Goal: Task Accomplishment & Management: Manage account settings

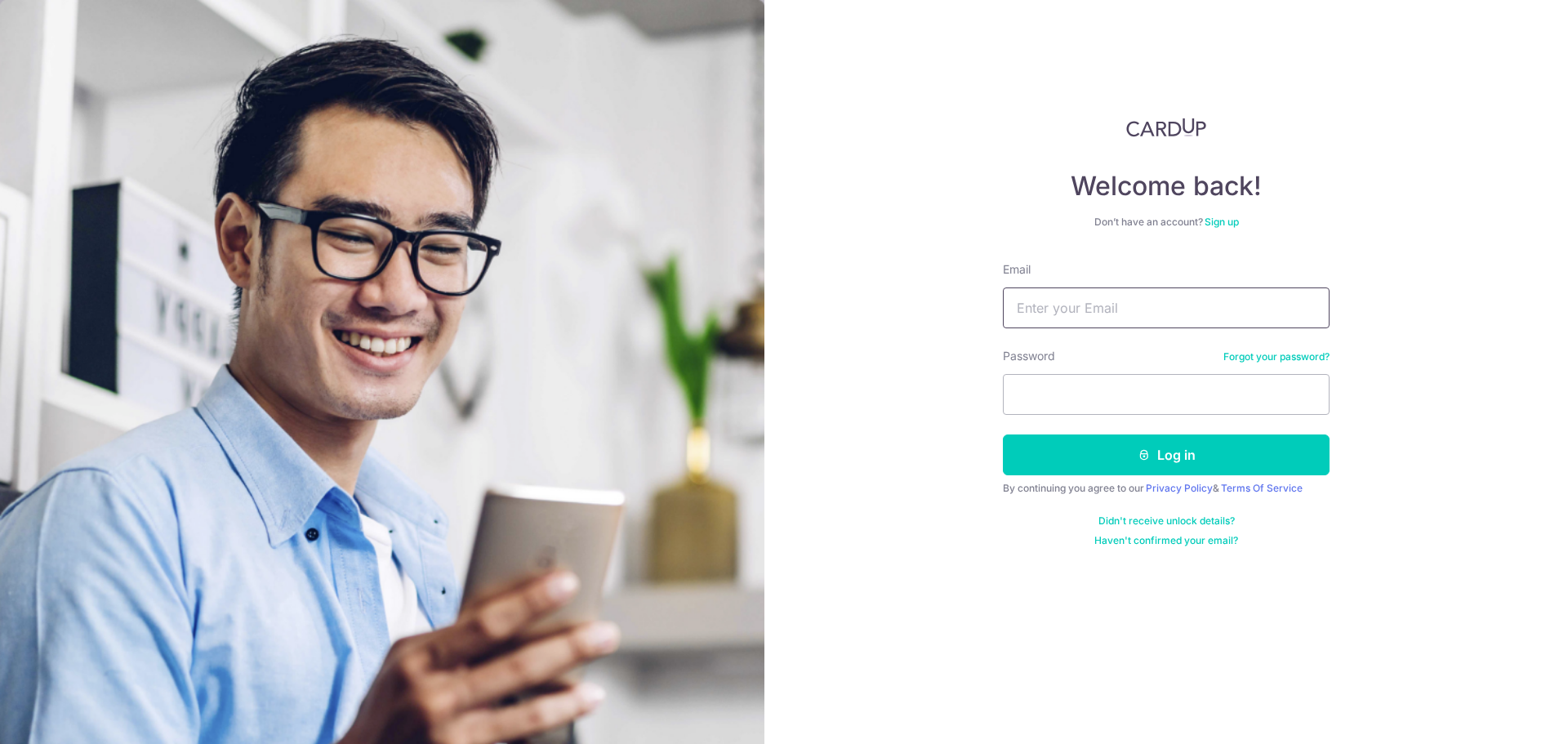
click at [1160, 307] on input "Email" at bounding box center [1166, 307] width 326 height 41
type input "[EMAIL_ADDRESS][DOMAIN_NAME]"
click at [1210, 442] on button "Log in" at bounding box center [1166, 454] width 326 height 41
click at [1141, 287] on div "Email" at bounding box center [1166, 294] width 326 height 67
click at [1144, 302] on input "Email" at bounding box center [1166, 307] width 326 height 41
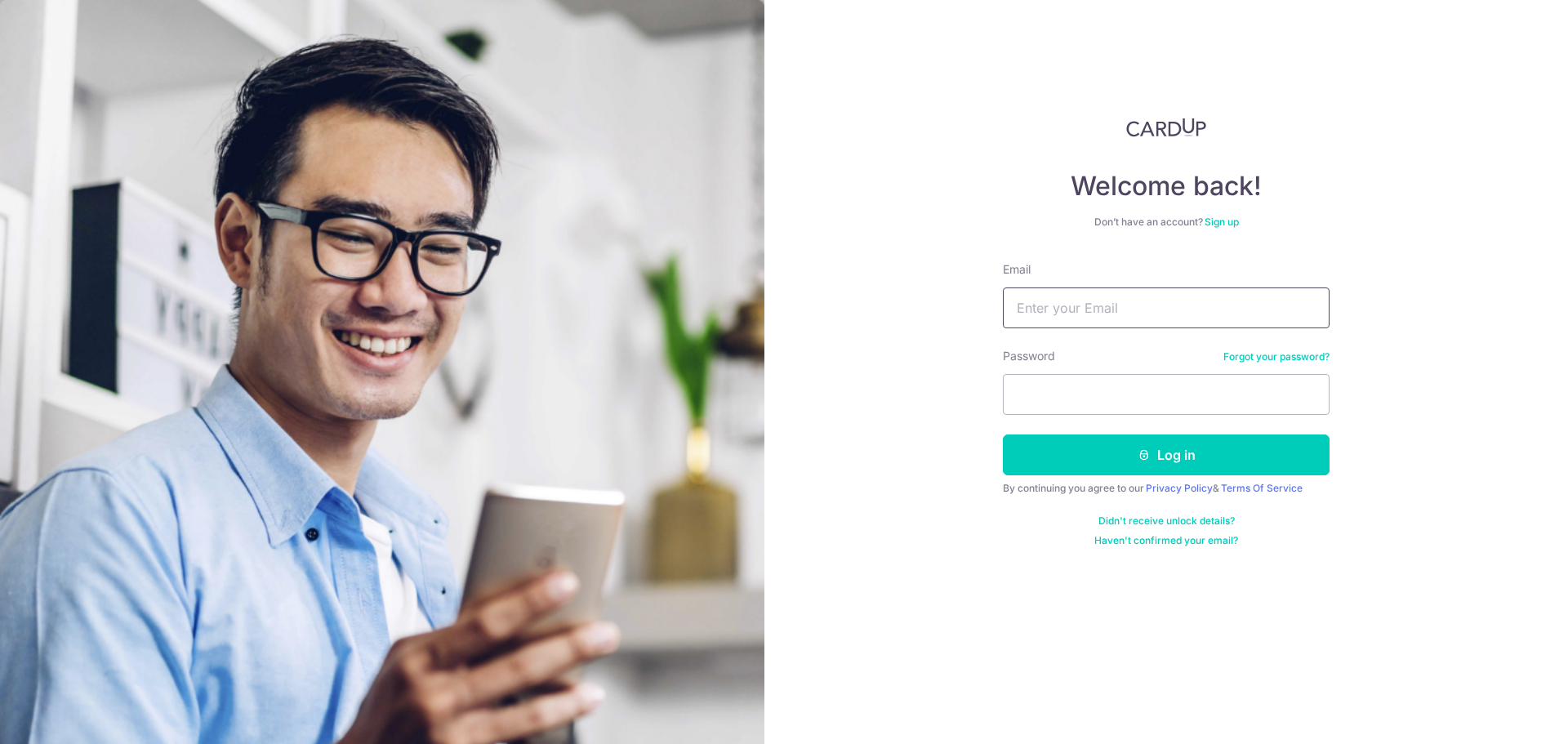
type input "johnnyhopc@gmail.com"
click at [1097, 299] on input "Email" at bounding box center [1166, 307] width 326 height 41
type input "johnnyhopc@gmail.com"
click at [1126, 441] on button "Log in" at bounding box center [1166, 454] width 326 height 41
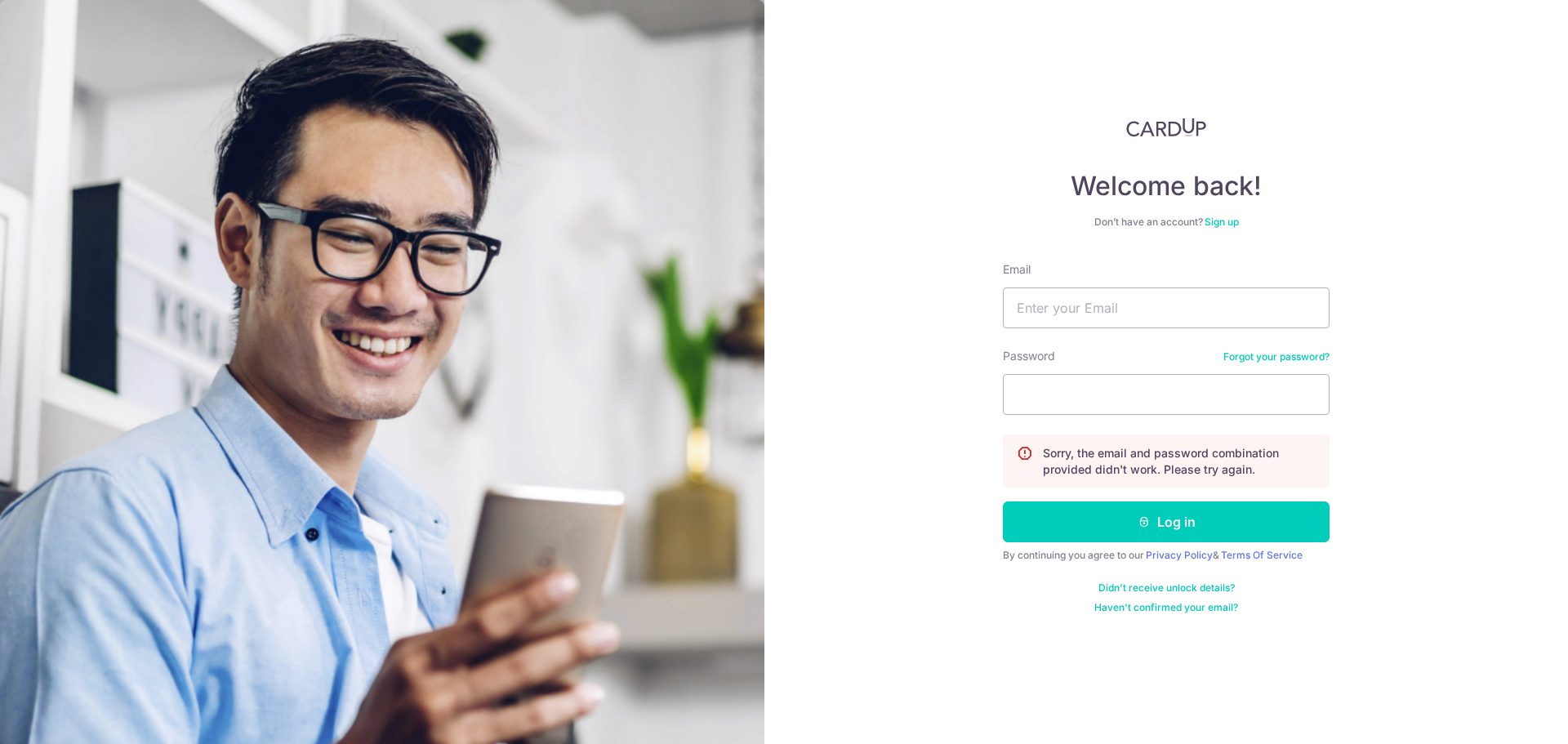
click at [1415, 454] on div "Welcome back! Don’t have an account? Sign up Email Password Forgot your passwor…" at bounding box center [1166, 372] width 804 height 744
drag, startPoint x: 1275, startPoint y: 348, endPoint x: 1273, endPoint y: 357, distance: 9.2
click at [1275, 355] on div "Password Forgot your password?" at bounding box center [1166, 380] width 326 height 67
click at [1273, 361] on link "Forgot your password?" at bounding box center [1276, 356] width 106 height 13
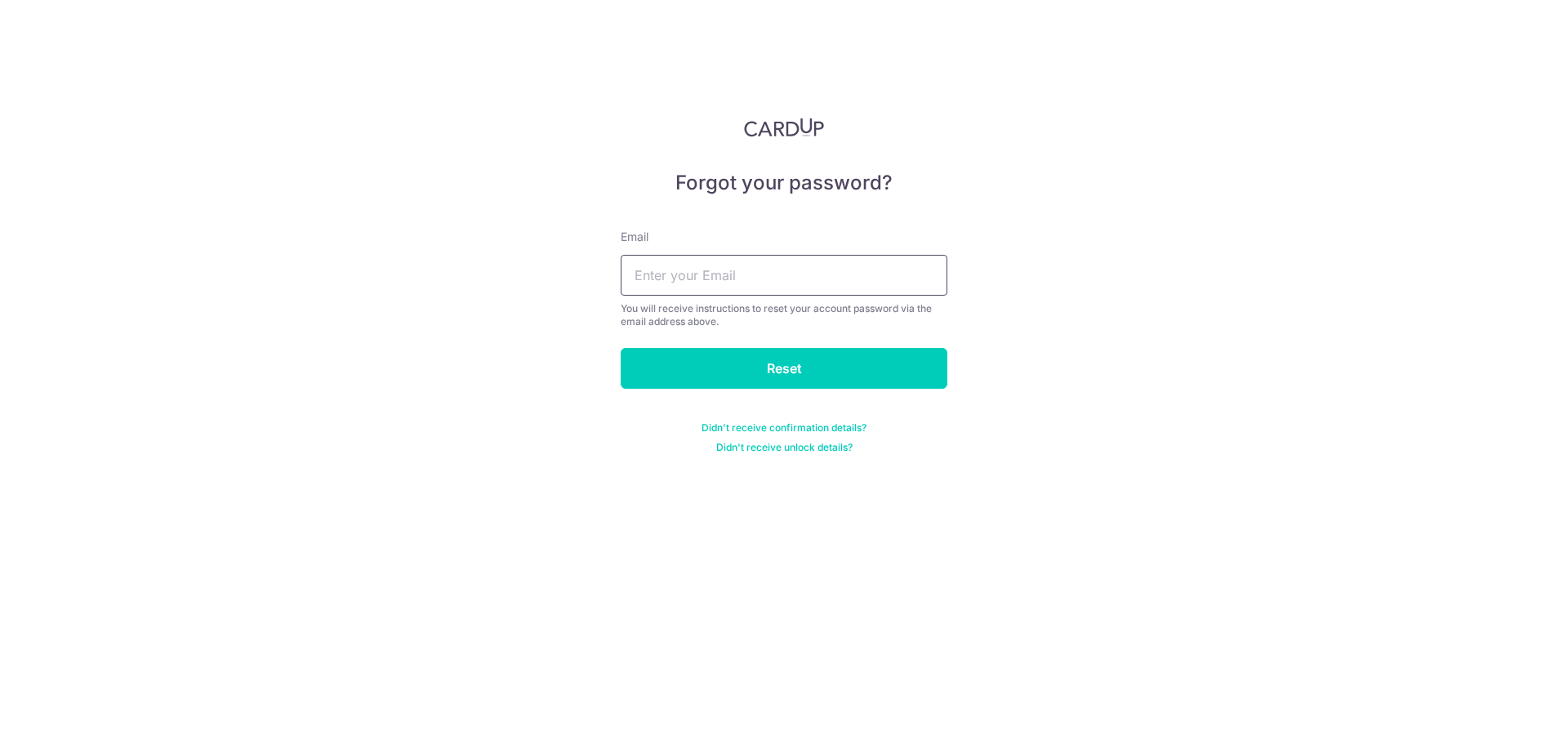
click at [686, 285] on input "text" at bounding box center [784, 275] width 326 height 41
type input "johnnyhopc@gmail.com"
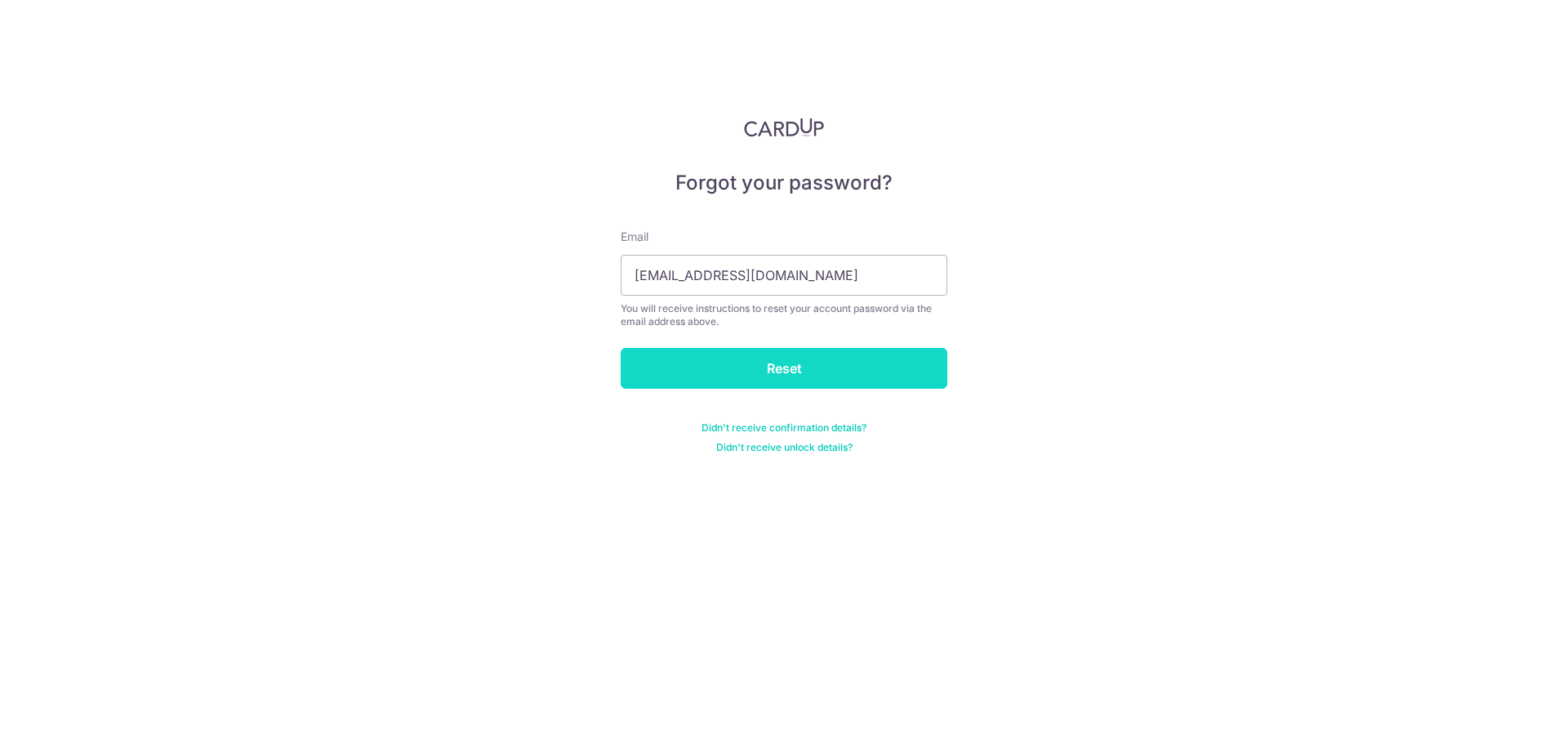
click at [742, 367] on input "Reset" at bounding box center [784, 367] width 326 height 41
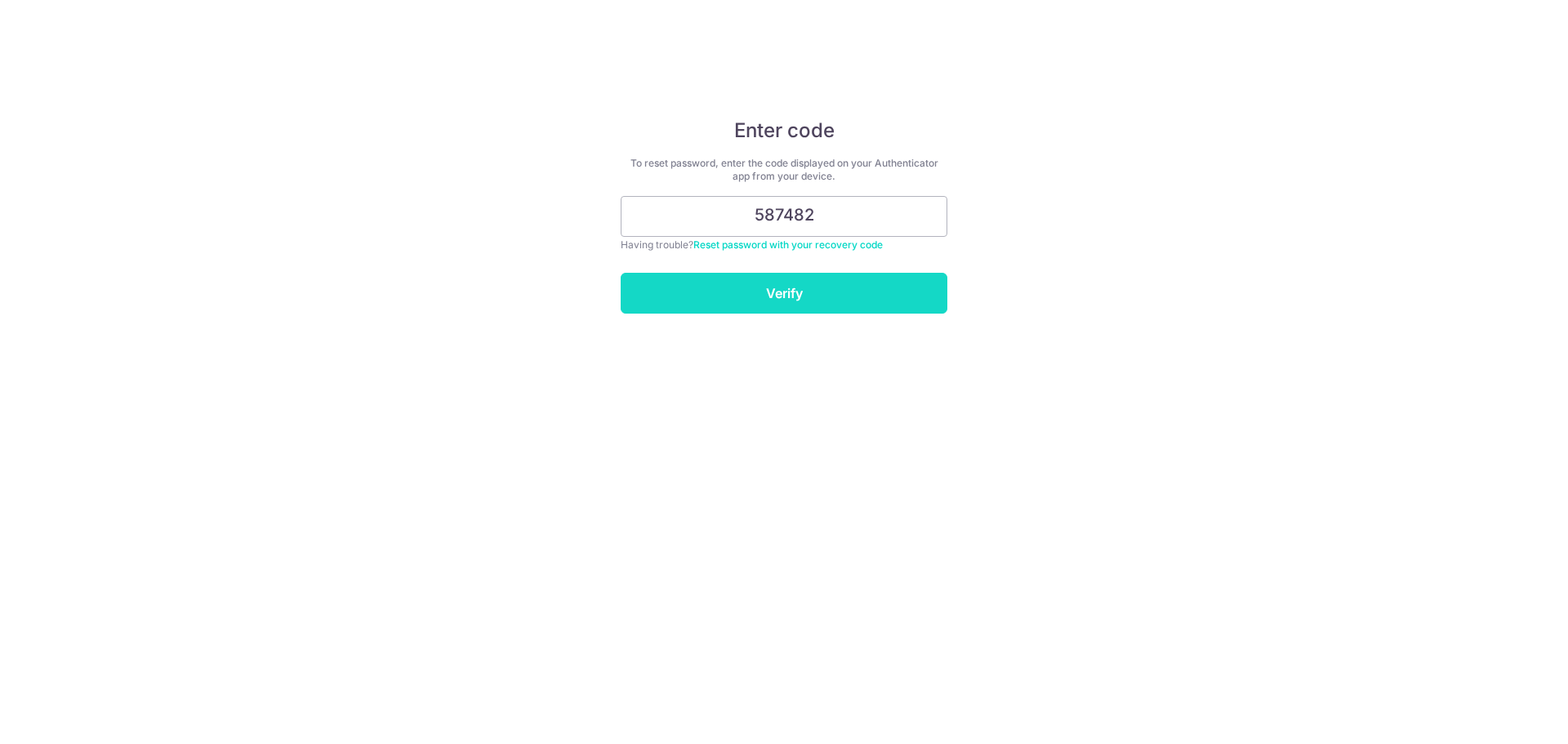
type input "587482"
click at [772, 286] on input "Verify" at bounding box center [784, 292] width 326 height 41
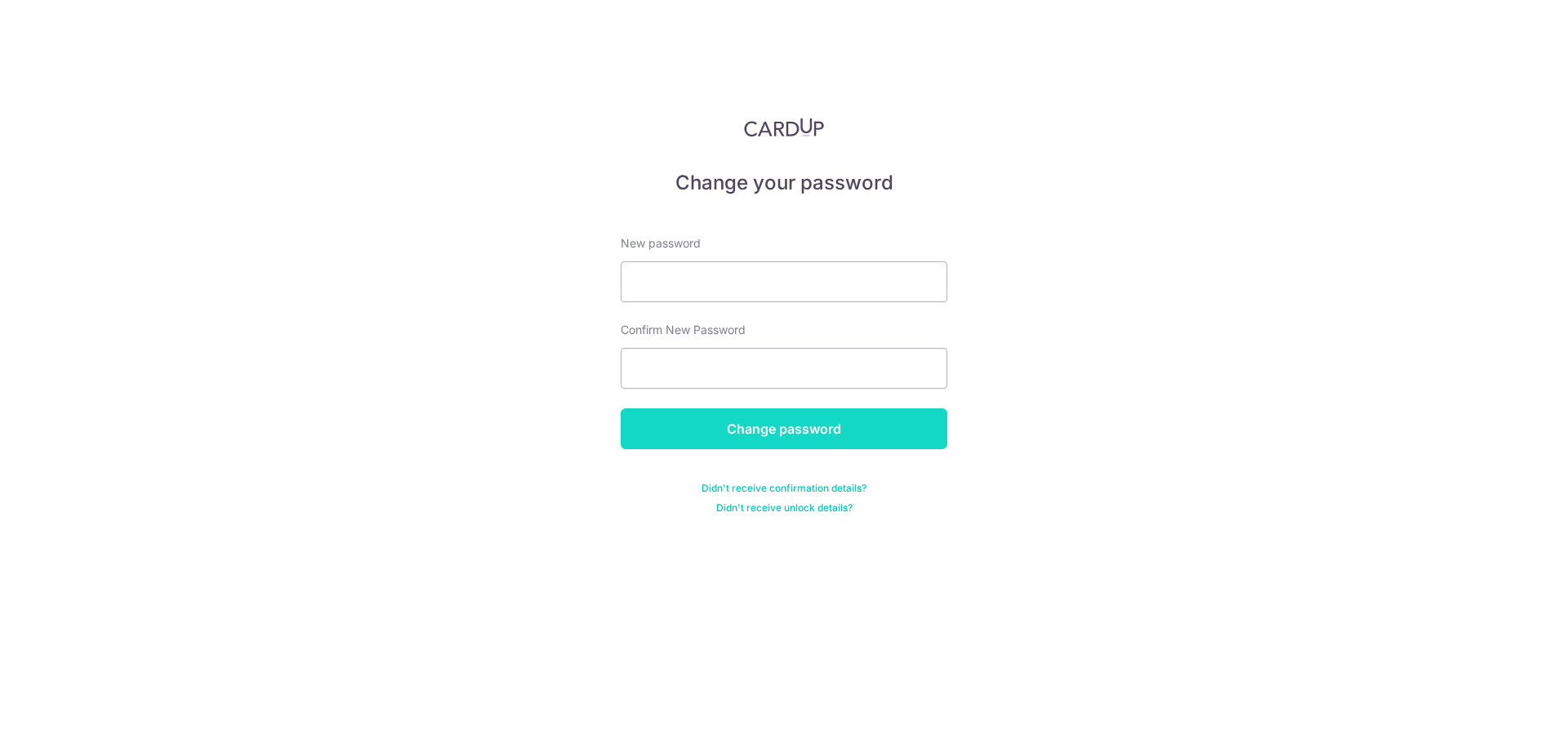
click at [757, 433] on input "Change password" at bounding box center [784, 429] width 326 height 41
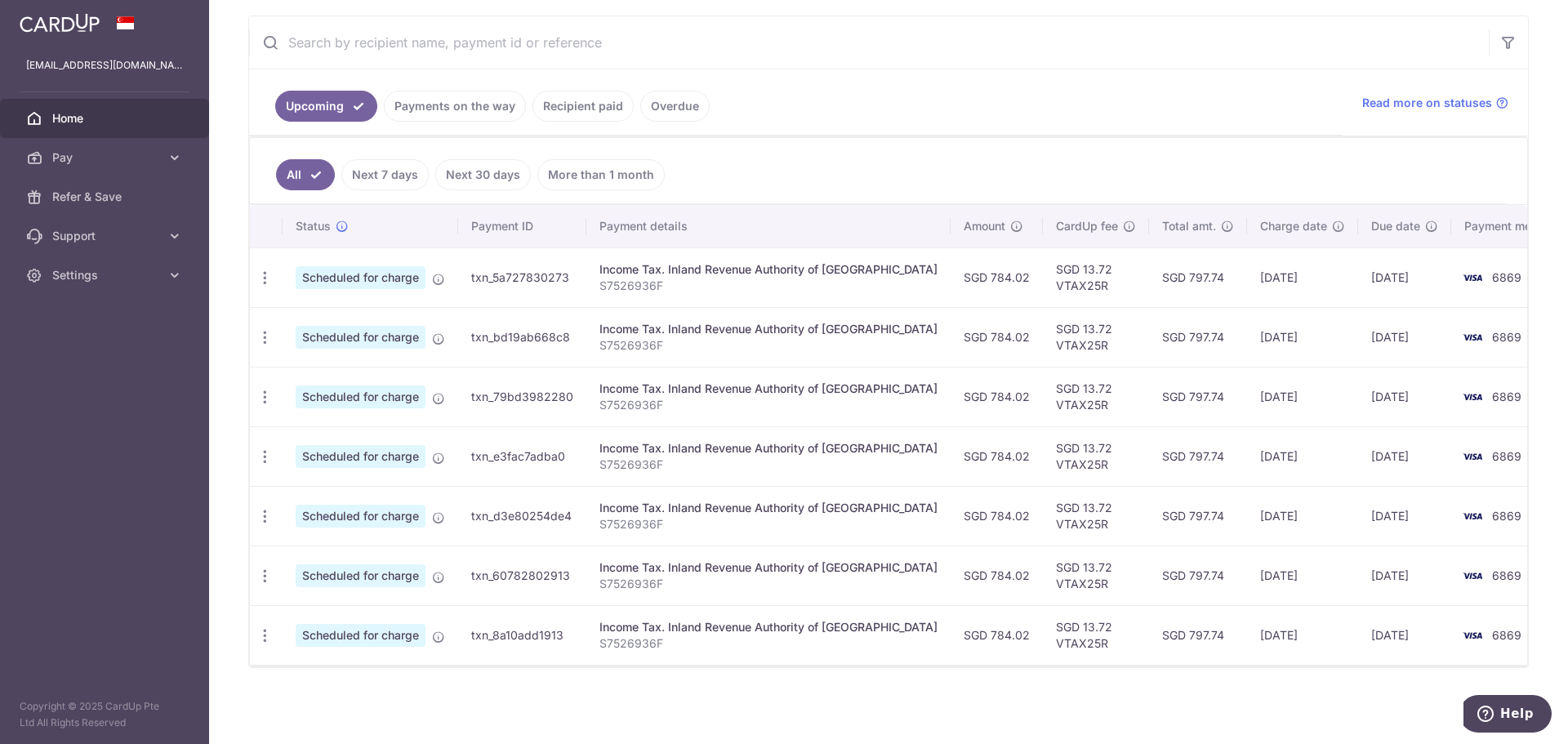
scroll to position [301, 0]
click at [462, 98] on link "Payments on the way" at bounding box center [454, 105] width 142 height 31
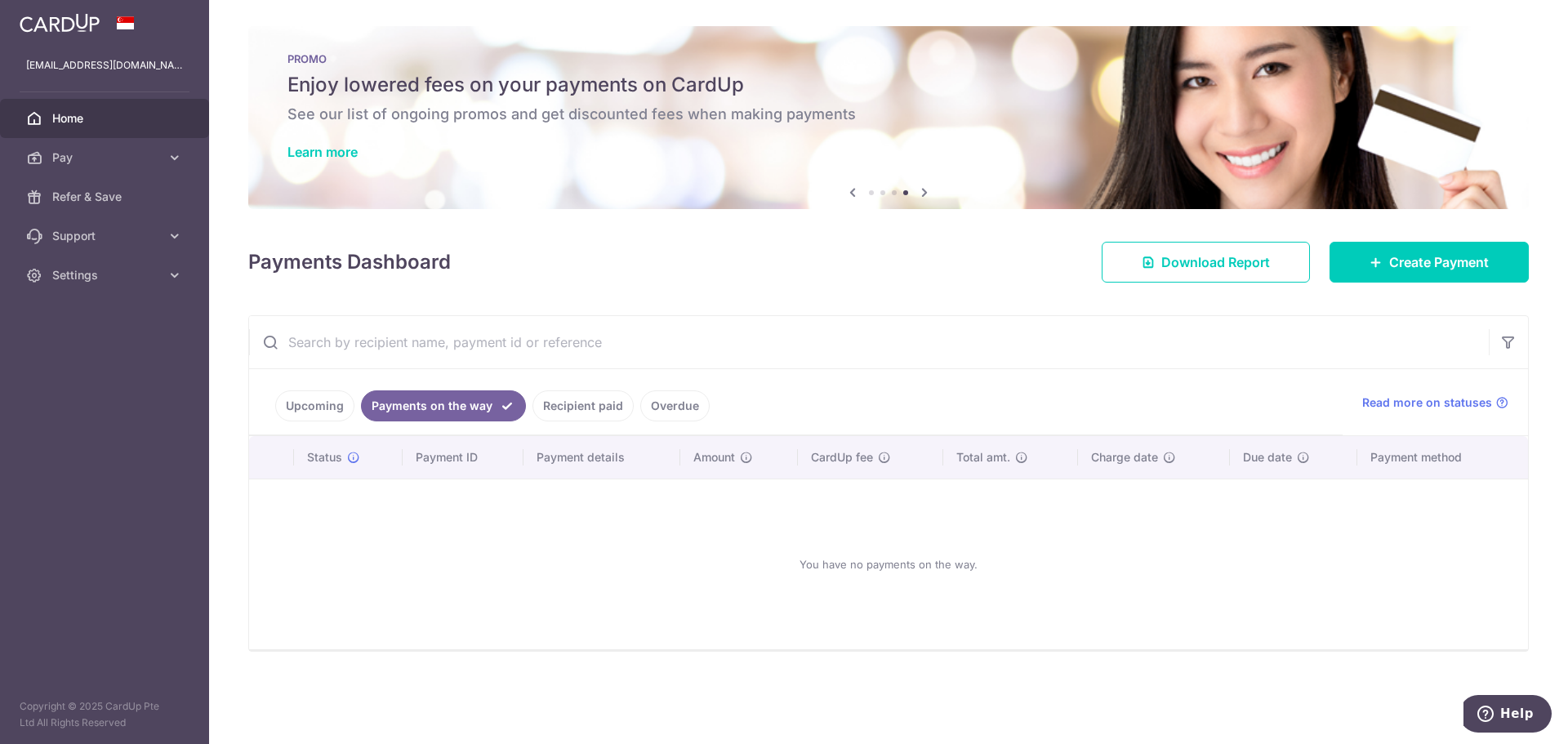
click at [591, 409] on link "Recipient paid" at bounding box center [582, 406] width 101 height 31
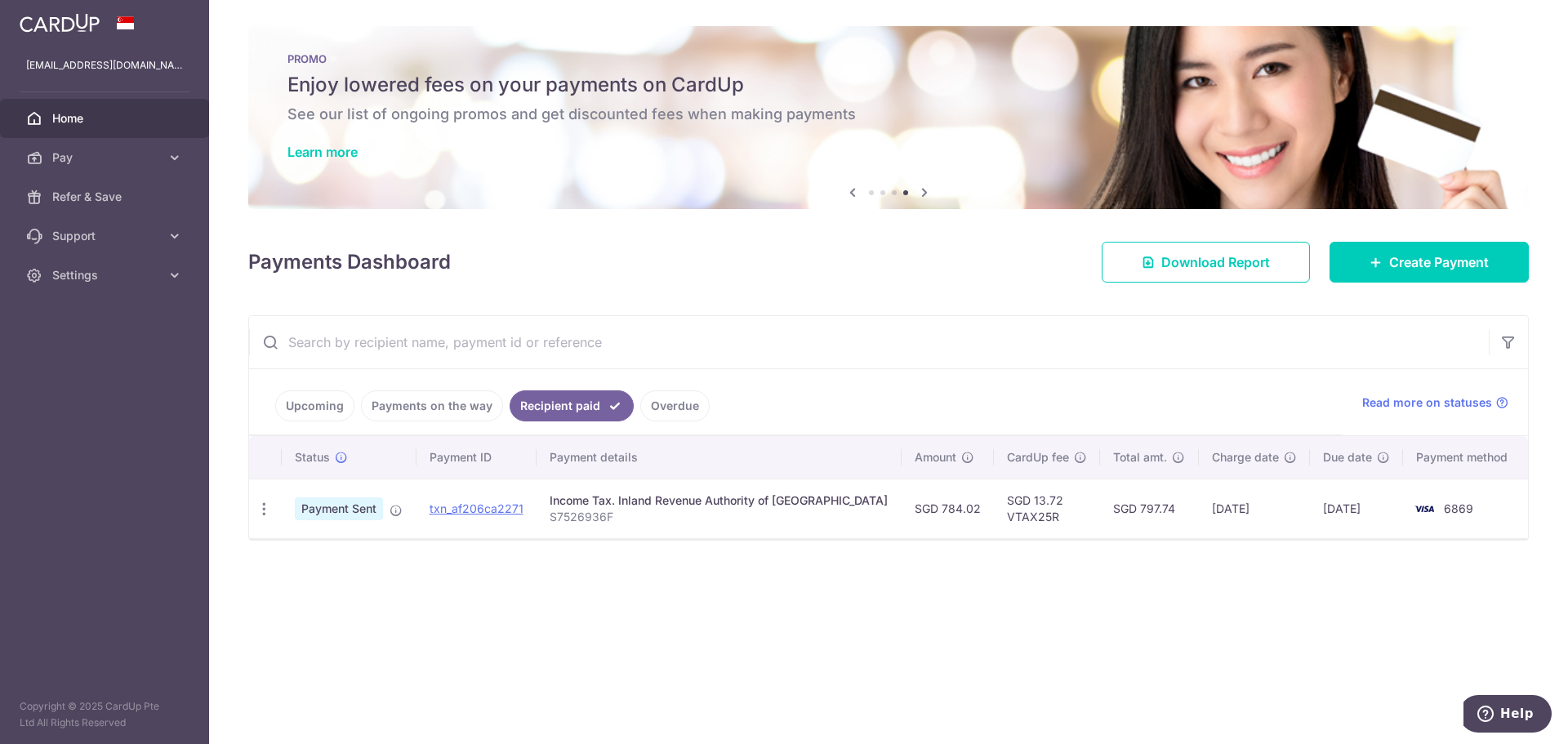
click at [677, 402] on link "Overdue" at bounding box center [675, 406] width 69 height 31
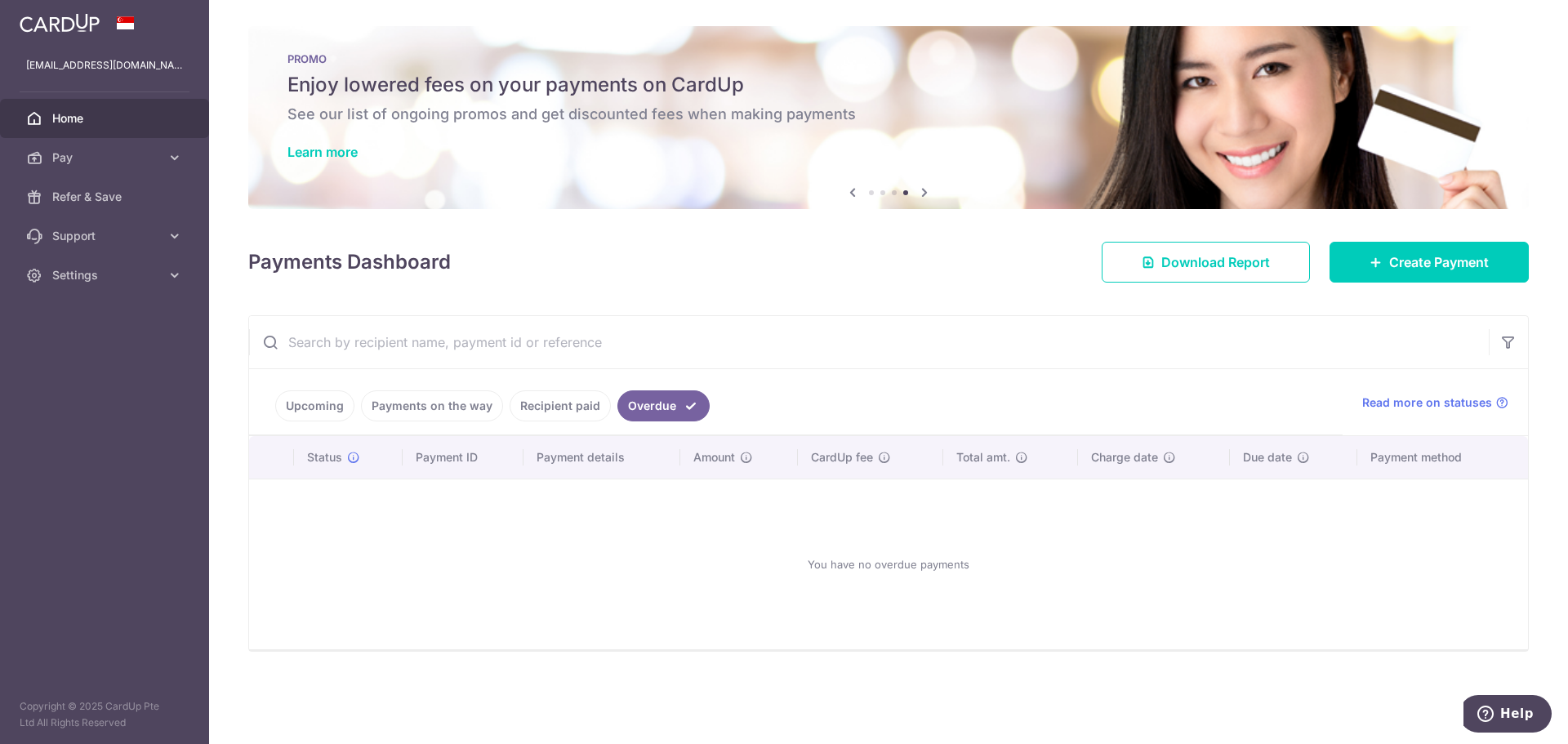
click at [564, 405] on link "Recipient paid" at bounding box center [560, 406] width 101 height 31
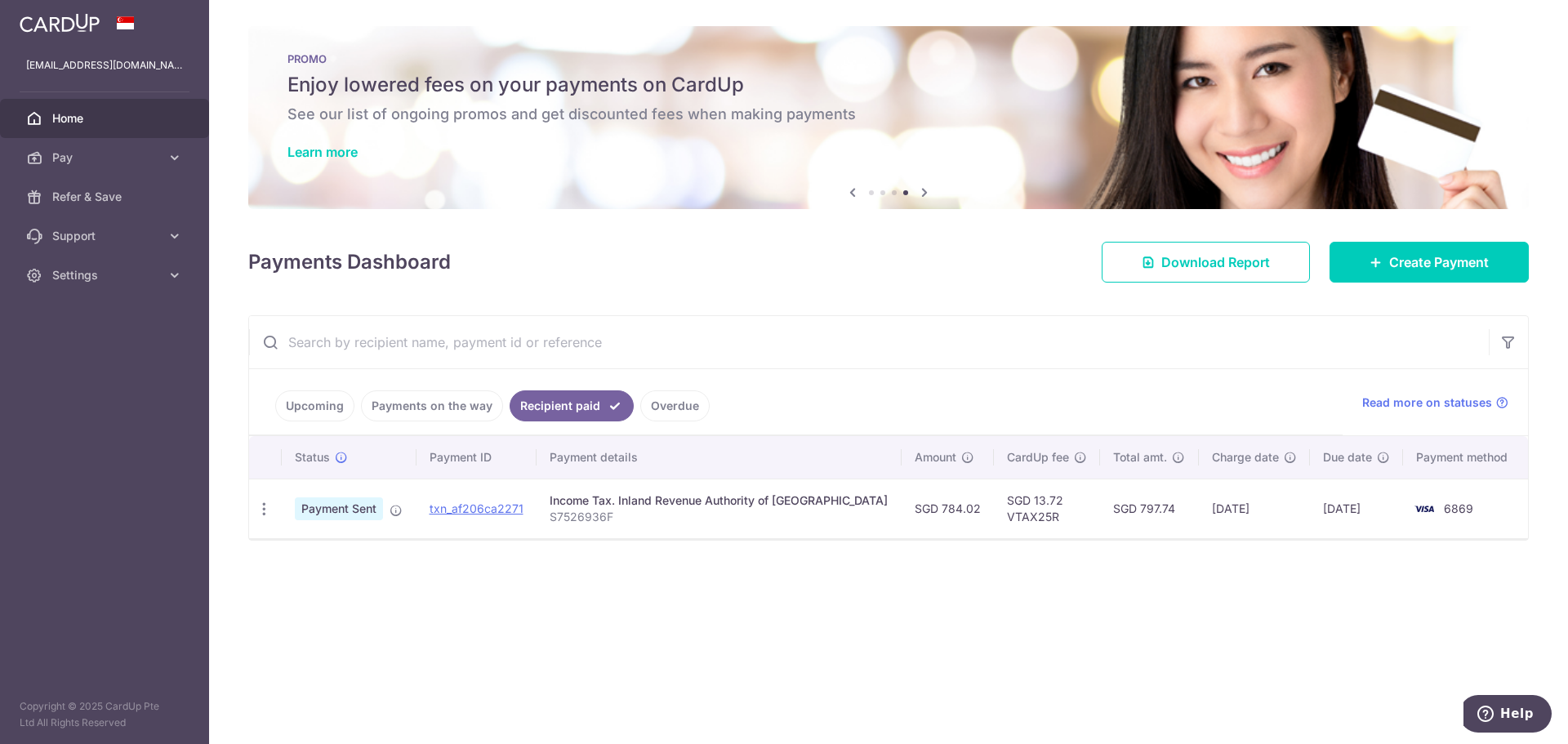
click at [425, 405] on link "Payments on the way" at bounding box center [432, 406] width 142 height 31
